Goal: Navigation & Orientation: Find specific page/section

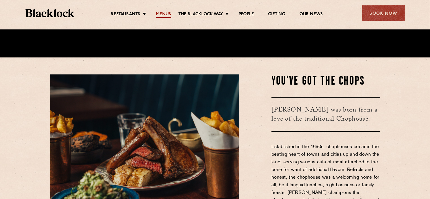
click at [164, 14] on link "Menus" at bounding box center [163, 15] width 15 height 6
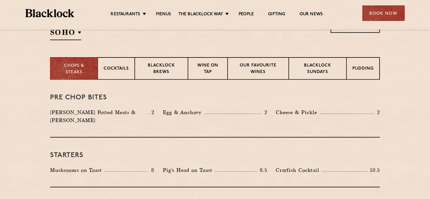
scroll to position [29, 0]
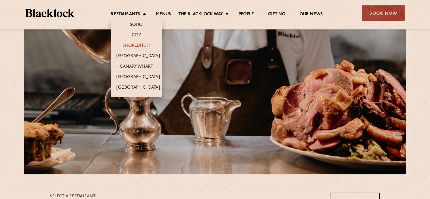
click at [140, 45] on link "Shoreditch" at bounding box center [136, 46] width 27 height 6
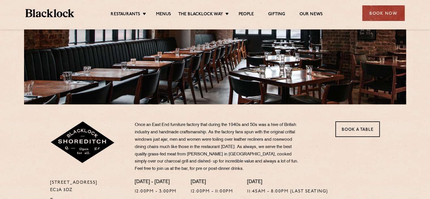
scroll to position [34, 0]
